Goal: Information Seeking & Learning: Learn about a topic

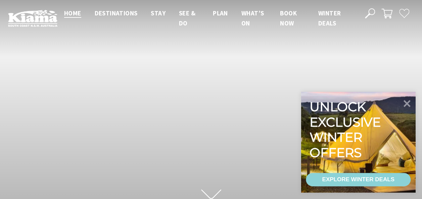
scroll to position [10, 426]
click at [407, 103] on icon at bounding box center [407, 103] width 8 height 8
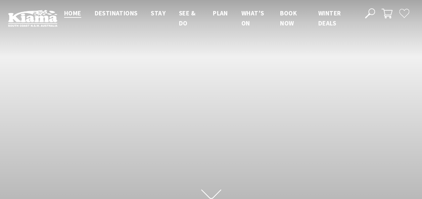
scroll to position [114, 426]
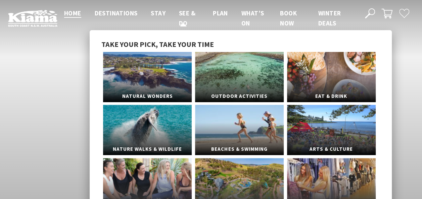
click at [185, 13] on span "See & Do" at bounding box center [187, 18] width 16 height 18
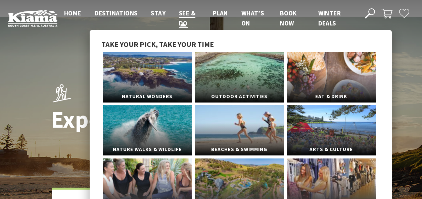
scroll to position [34, 0]
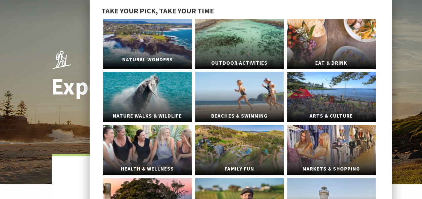
click at [164, 49] on link "Natural Wonders" at bounding box center [147, 44] width 89 height 50
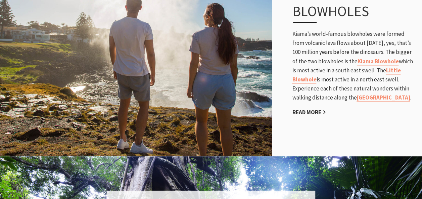
scroll to position [403, 0]
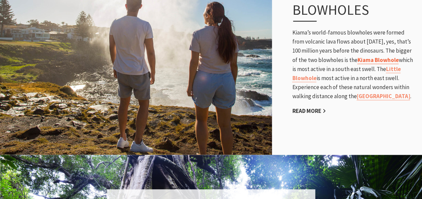
click at [382, 60] on link "Kiama Blowhole" at bounding box center [377, 60] width 41 height 8
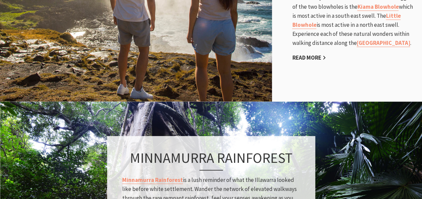
scroll to position [537, 0]
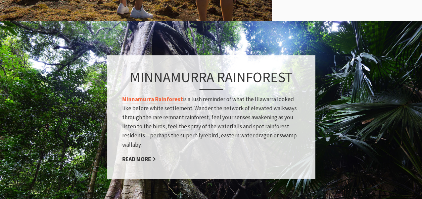
click at [161, 100] on link "Minnamurra Rainforest" at bounding box center [152, 99] width 61 height 8
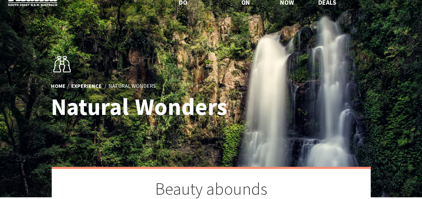
scroll to position [0, 0]
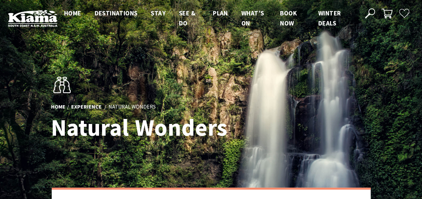
click at [375, 14] on div "Close Nav Home Destinations Towns & Villages Kiama Gerringong Gerroa Jamberoo M…" at bounding box center [235, 18] width 356 height 20
click at [373, 14] on use at bounding box center [370, 13] width 10 height 10
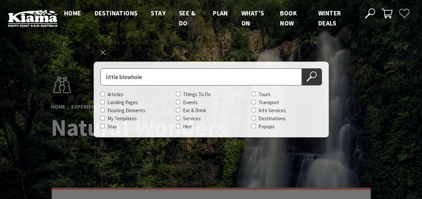
type input "little blowhole"
click at [302, 68] on button "Search Now" at bounding box center [312, 76] width 20 height 17
click at [315, 79] on icon at bounding box center [311, 76] width 10 height 10
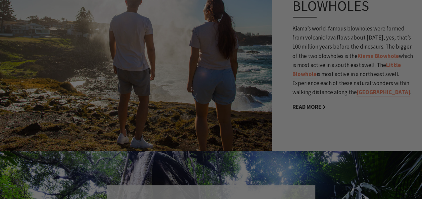
scroll to position [403, 0]
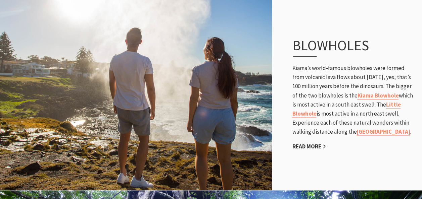
scroll to position [369, 0]
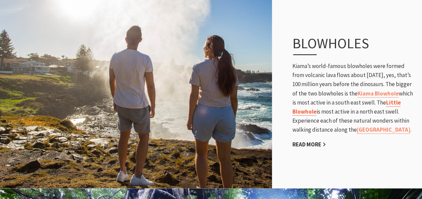
click at [400, 104] on link "Little Blowhole" at bounding box center [346, 107] width 108 height 17
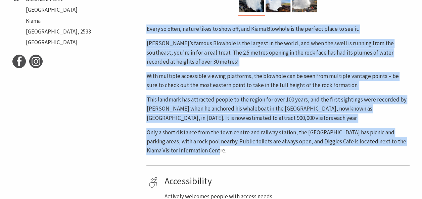
scroll to position [335, 0]
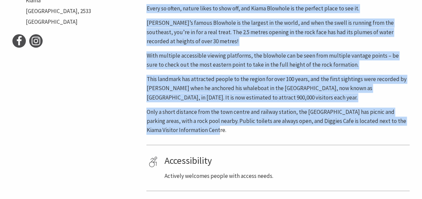
drag, startPoint x: 146, startPoint y: 108, endPoint x: 218, endPoint y: 129, distance: 74.9
click at [218, 129] on div "Every so often, nature likes to show off, and Kiama Blowhole is the perfect pla…" at bounding box center [277, 69] width 263 height 131
copy div "Every so often, nature likes to show off, and Kiama Blowhole is the perfect pla…"
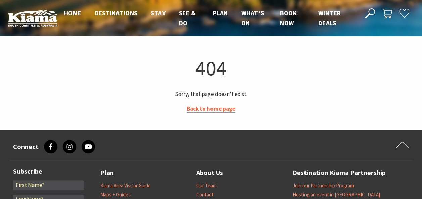
click at [217, 109] on link "Back to home page" at bounding box center [211, 109] width 49 height 8
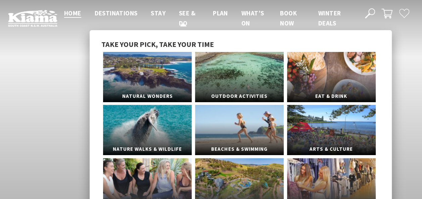
click at [184, 12] on span "See & Do" at bounding box center [187, 18] width 16 height 18
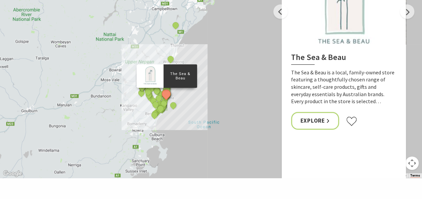
scroll to position [1342, 0]
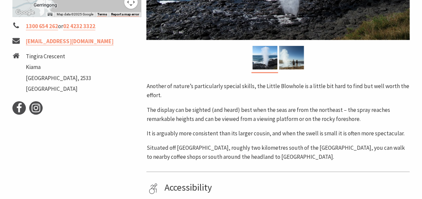
scroll to position [268, 0]
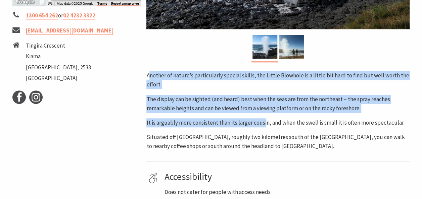
drag, startPoint x: 148, startPoint y: 76, endPoint x: 265, endPoint y: 121, distance: 125.4
click at [265, 121] on div "Another of nature’s particularly special skills, the Little Blowhole is a littl…" at bounding box center [277, 111] width 263 height 80
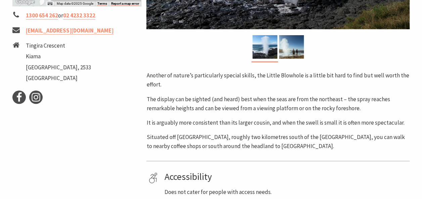
drag, startPoint x: 265, startPoint y: 121, endPoint x: 287, endPoint y: 146, distance: 32.3
click at [287, 145] on p "Situated off [GEOGRAPHIC_DATA], roughly two kilometres south of the [GEOGRAPHIC…" at bounding box center [277, 142] width 263 height 18
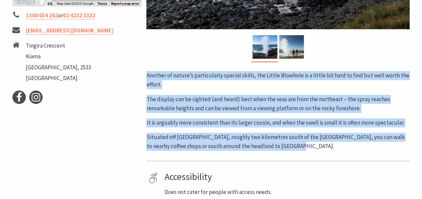
drag, startPoint x: 274, startPoint y: 143, endPoint x: 147, endPoint y: 76, distance: 143.8
click at [147, 76] on div "Another of nature’s particularly special skills, the Little Blowhole is a littl…" at bounding box center [277, 111] width 263 height 80
drag, startPoint x: 147, startPoint y: 76, endPoint x: 161, endPoint y: 77, distance: 13.5
copy div "Another of nature’s particularly special skills, the Little Blowhole is a littl…"
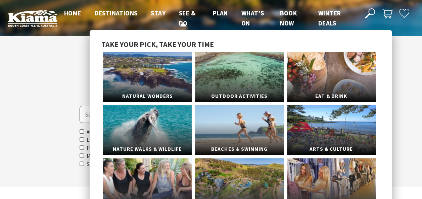
click at [180, 14] on span "See & Do" at bounding box center [187, 18] width 16 height 18
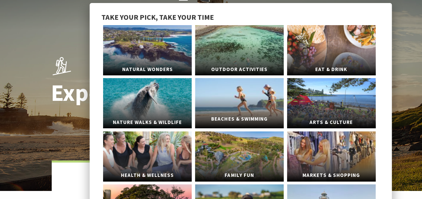
scroll to position [34, 0]
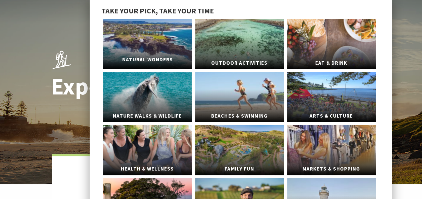
click at [146, 49] on link "Natural Wonders" at bounding box center [147, 44] width 89 height 50
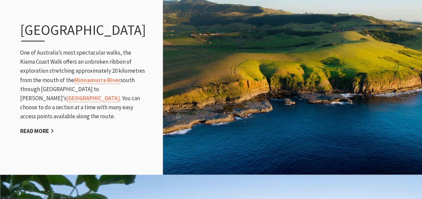
scroll to position [805, 0]
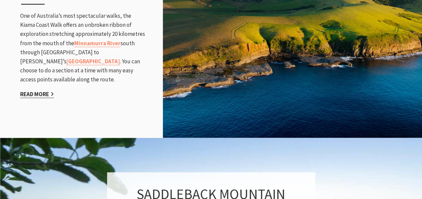
click at [40, 98] on link "Read More" at bounding box center [37, 95] width 34 height 8
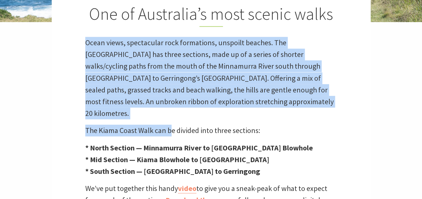
scroll to position [235, 0]
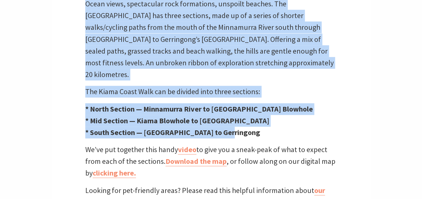
drag, startPoint x: 86, startPoint y: 69, endPoint x: 228, endPoint y: 119, distance: 150.6
click at [228, 119] on div "One of Australia’s most scenic walks Ocean views, spectacular rock formations, …" at bounding box center [211, 80] width 319 height 255
drag, startPoint x: 228, startPoint y: 119, endPoint x: 147, endPoint y: 48, distance: 108.4
copy div "Ocean views, spectacular rock formations, unspoilt beaches. The [GEOGRAPHIC_DAT…"
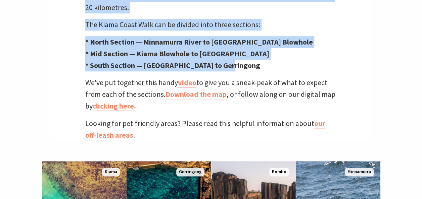
scroll to position [268, 0]
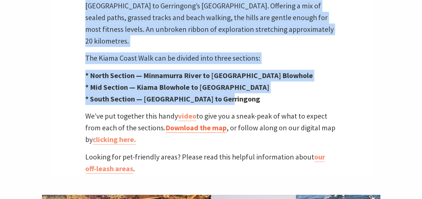
click at [203, 123] on link "Download the map" at bounding box center [195, 128] width 61 height 10
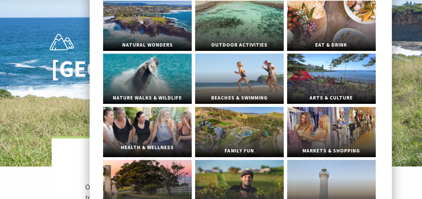
scroll to position [67, 0]
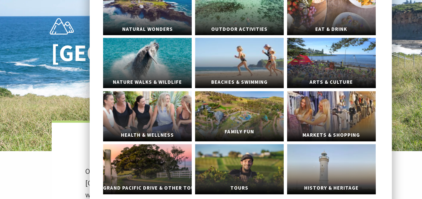
click at [243, 127] on span "Family Fun" at bounding box center [239, 132] width 89 height 12
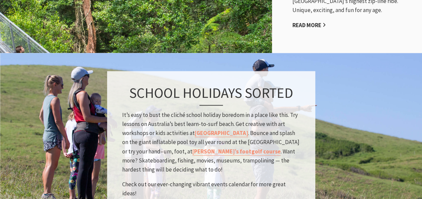
scroll to position [671, 0]
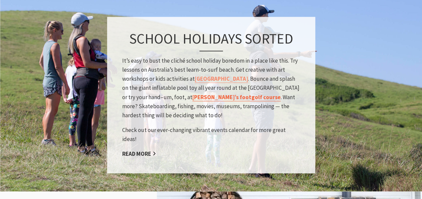
click at [210, 101] on link "Jamberoo’s footgolf course" at bounding box center [236, 98] width 88 height 8
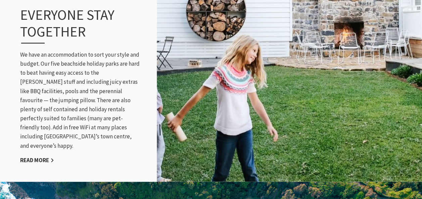
scroll to position [906, 0]
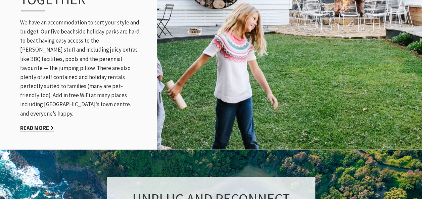
click at [32, 124] on link "Read More" at bounding box center [37, 128] width 34 height 8
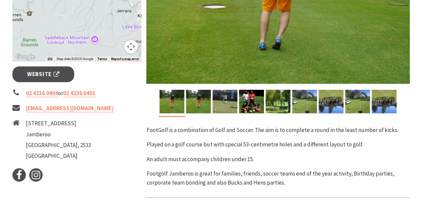
scroll to position [235, 0]
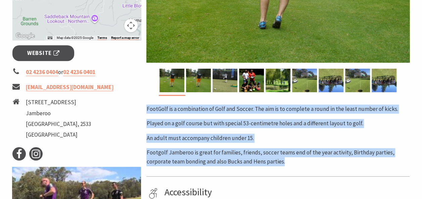
drag, startPoint x: 146, startPoint y: 107, endPoint x: 284, endPoint y: 164, distance: 149.2
click at [284, 164] on div "Area [GEOGRAPHIC_DATA] #Sports & Fitness #Family Fun < > FootGolf is a combinat…" at bounding box center [278, 75] width 268 height 404
copy div "FootGolf is a combination of Golf and Soccer. The aim is to complete a round in…"
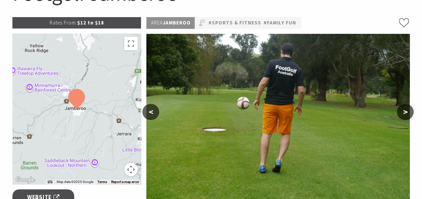
scroll to position [201, 0]
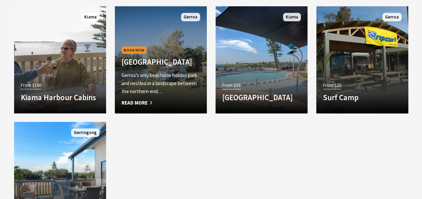
scroll to position [705, 0]
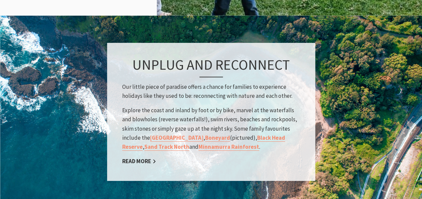
scroll to position [235, 430]
click at [147, 150] on link "Sand Track North" at bounding box center [166, 147] width 45 height 8
click at [274, 140] on link "Black Head Reserve" at bounding box center [203, 142] width 163 height 17
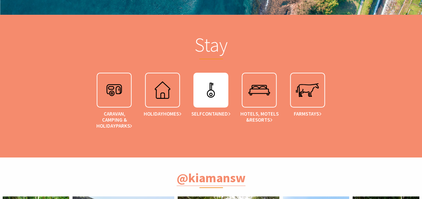
scroll to position [1241, 0]
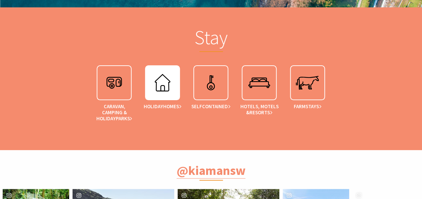
click at [161, 86] on img at bounding box center [162, 82] width 27 height 27
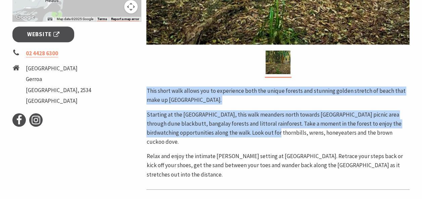
scroll to position [268, 0]
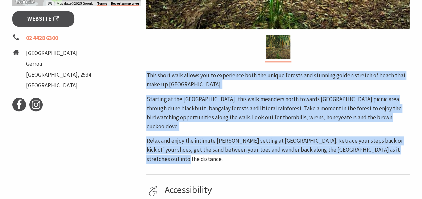
drag, startPoint x: 146, startPoint y: 108, endPoint x: 413, endPoint y: 143, distance: 269.3
copy div "This short walk allows you to experience both the unique forests and stunning g…"
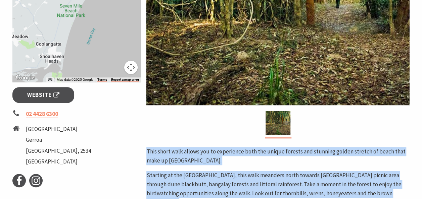
scroll to position [201, 0]
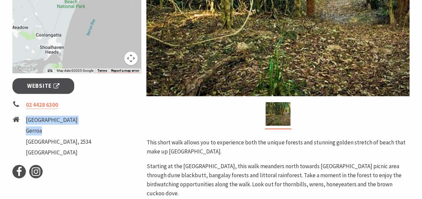
drag, startPoint x: 25, startPoint y: 118, endPoint x: 61, endPoint y: 135, distance: 39.3
click at [61, 135] on li "Sand Point Lane Gerroa New South Wales, 2534 Australia" at bounding box center [76, 137] width 129 height 43
drag, startPoint x: 61, startPoint y: 135, endPoint x: 42, endPoint y: 120, distance: 24.2
copy ul "Sand Point Lane Gerroa"
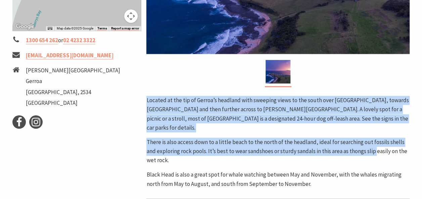
scroll to position [268, 0]
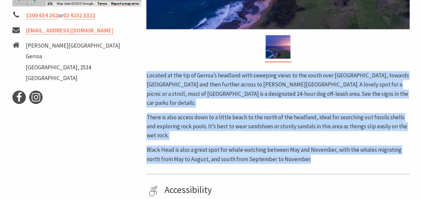
drag, startPoint x: 145, startPoint y: 109, endPoint x: 315, endPoint y: 150, distance: 174.8
click at [315, 150] on div "Area Gerroa #National Parks #Natural Attractions Located at the tip of Gerroa’s…" at bounding box center [278, 56] width 268 height 435
copy div "Located at the tip of Gerroa’s headland with sweeping views to the south over […"
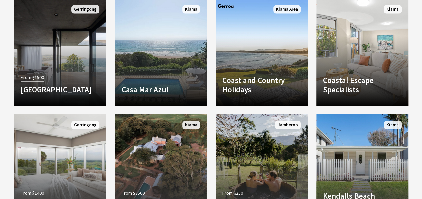
scroll to position [738, 0]
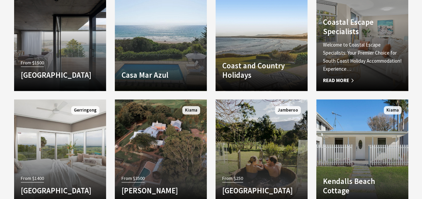
click at [376, 60] on p "Welcome to Coastal Escape Specialists: Your Premier Choice for South Coast Holi…" at bounding box center [362, 57] width 79 height 32
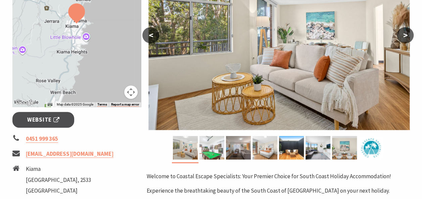
scroll to position [168, 0]
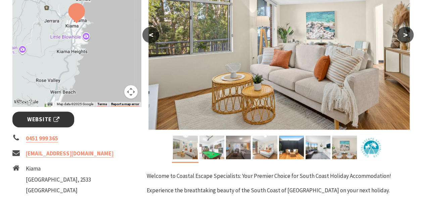
click at [47, 123] on span "Website" at bounding box center [43, 119] width 32 height 9
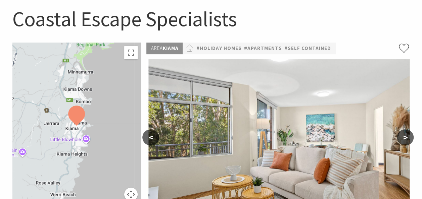
scroll to position [0, 0]
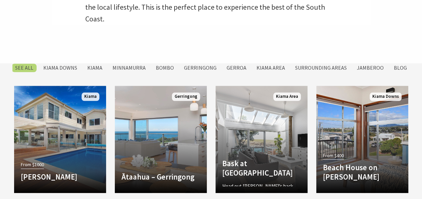
scroll to position [268, 0]
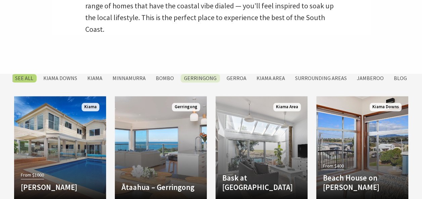
click at [203, 79] on label "Gerringong" at bounding box center [199, 78] width 39 height 8
click at [0, 0] on input "Gerringong" at bounding box center [0, 0] width 0 height 0
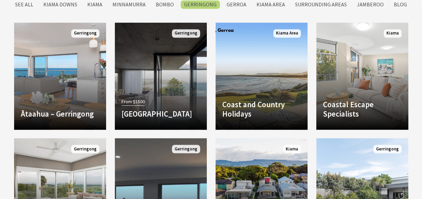
scroll to position [617, 0]
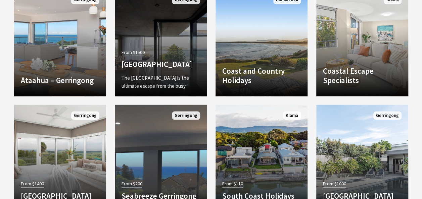
click at [185, 74] on p "The Bunker House is the ultimate escape from the busy Sydney lifestyle. Inspire…" at bounding box center [160, 86] width 79 height 24
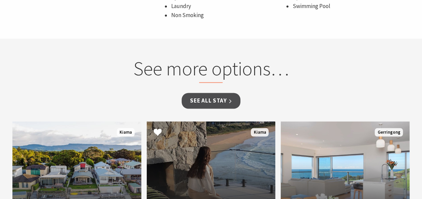
scroll to position [604, 0]
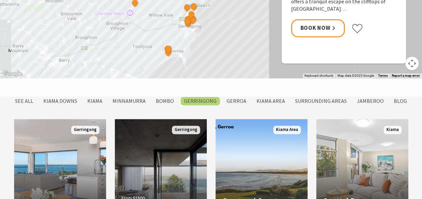
scroll to position [456, 0]
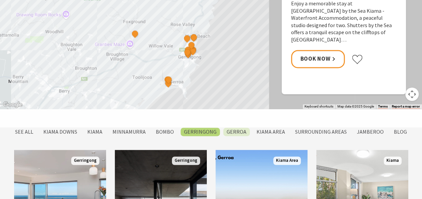
click at [238, 129] on label "Gerroa" at bounding box center [236, 132] width 27 height 8
click at [0, 0] on input "Gerroa" at bounding box center [0, 0] width 0 height 0
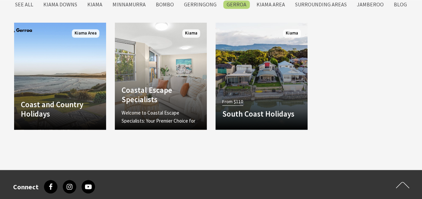
scroll to position [584, 0]
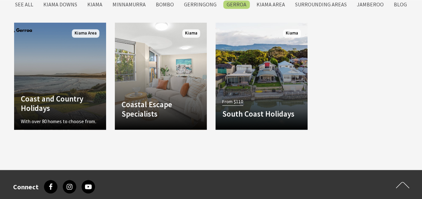
click at [91, 94] on h4 "Coast and Country Holidays" at bounding box center [60, 103] width 79 height 18
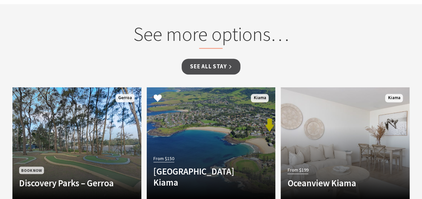
scroll to position [537, 0]
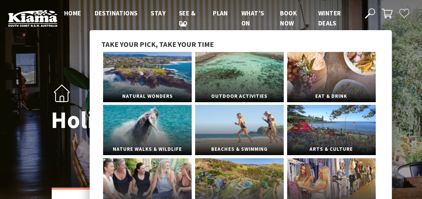
click at [183, 15] on span "See & Do" at bounding box center [187, 18] width 16 height 18
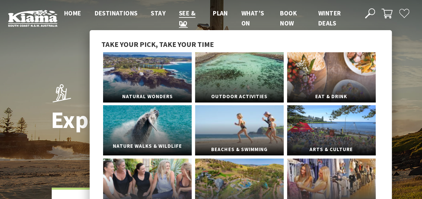
click at [158, 129] on link "Nature Walks & Wildlife" at bounding box center [147, 130] width 89 height 50
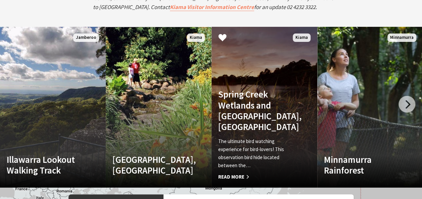
scroll to position [1308, 0]
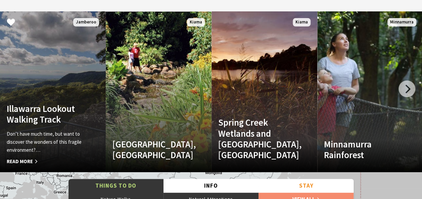
click at [54, 117] on h4 "Illawarra Lookout Walking Track" at bounding box center [45, 114] width 76 height 22
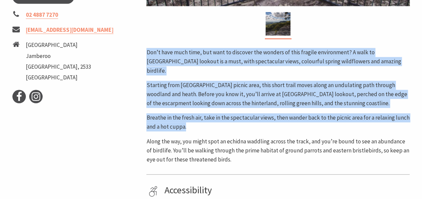
scroll to position [302, 0]
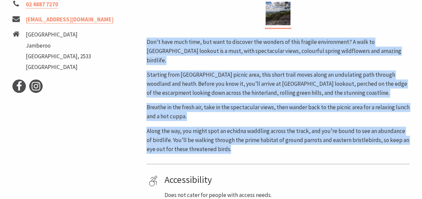
drag, startPoint x: 148, startPoint y: 107, endPoint x: 238, endPoint y: 142, distance: 97.1
click at [238, 142] on div "Don’t have much time, but want to discover the wonders of this fragile environm…" at bounding box center [277, 96] width 263 height 116
drag, startPoint x: 238, startPoint y: 142, endPoint x: 189, endPoint y: 71, distance: 86.2
copy div "Don’t have much time, but want to discover the wonders of this fragile environm…"
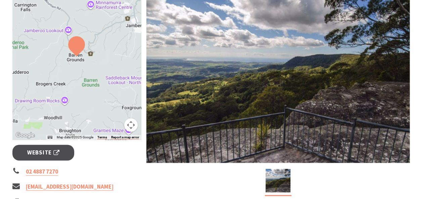
scroll to position [134, 0]
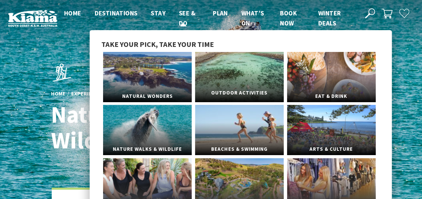
click at [243, 84] on link "Outdoor Activities" at bounding box center [239, 77] width 89 height 50
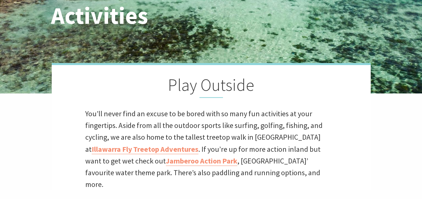
scroll to position [134, 0]
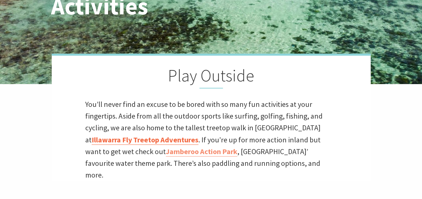
click at [163, 138] on link "Illawarra Fly Treetop Adventures" at bounding box center [145, 140] width 107 height 10
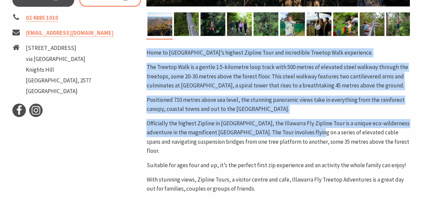
scroll to position [302, 0]
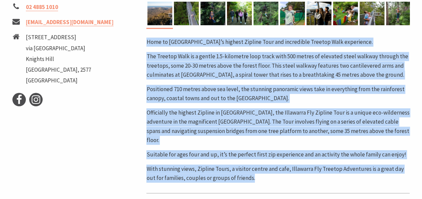
drag, startPoint x: 147, startPoint y: 108, endPoint x: 252, endPoint y: 170, distance: 121.3
click at [252, 170] on div "Home to Australia’s highest Zipline Tour and incredible Treetop Walk experience…" at bounding box center [277, 110] width 263 height 145
copy div "Home to Australia’s highest Zipline Tour and incredible Treetop Walk experience…"
